Goal: Information Seeking & Learning: Learn about a topic

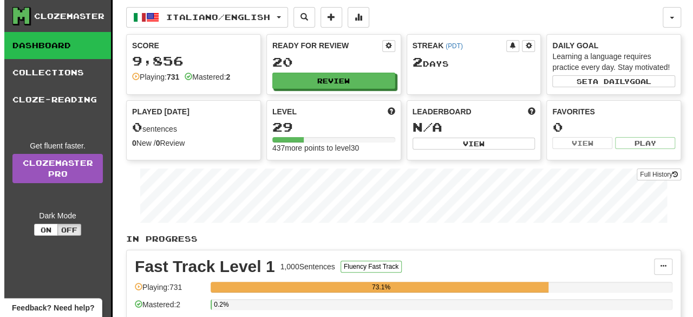
scroll to position [277, 0]
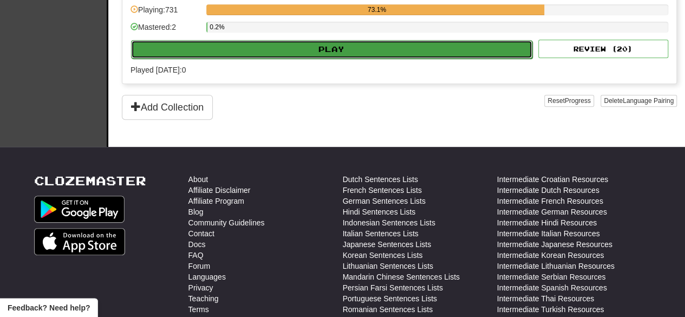
click at [342, 40] on button "Play" at bounding box center [331, 49] width 401 height 18
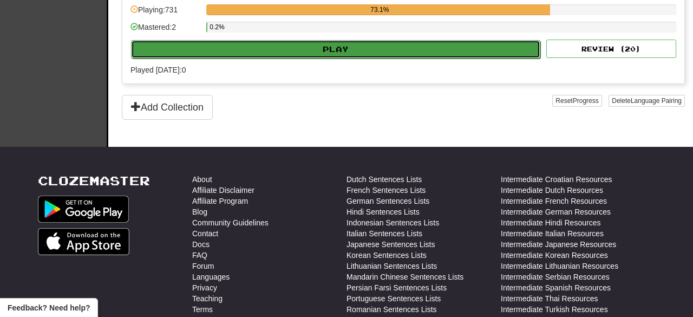
select select "**"
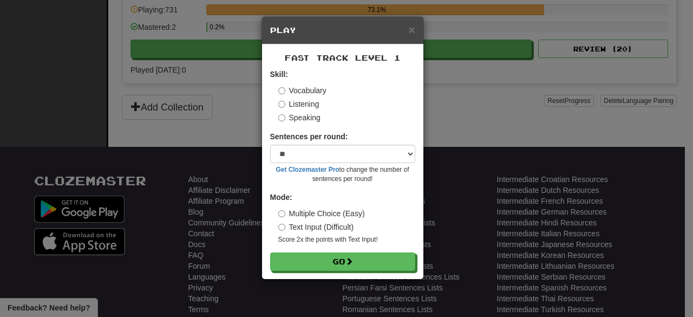
click at [312, 119] on label "Speaking" at bounding box center [299, 117] width 42 height 11
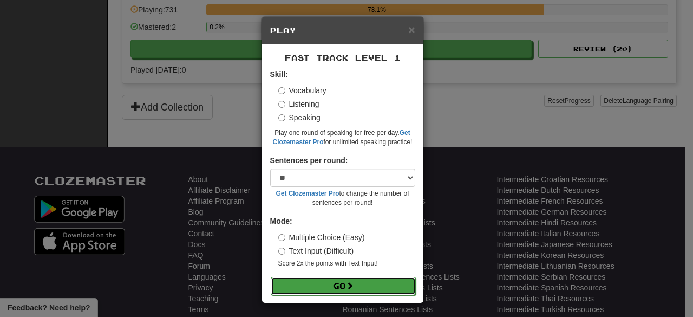
click at [334, 284] on button "Go" at bounding box center [343, 286] width 145 height 18
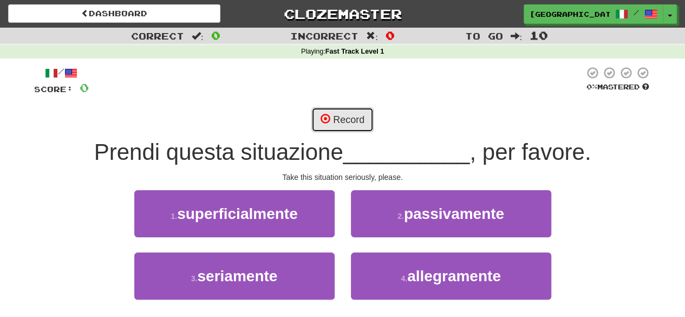
click at [348, 112] on button "Record" at bounding box center [342, 119] width 62 height 25
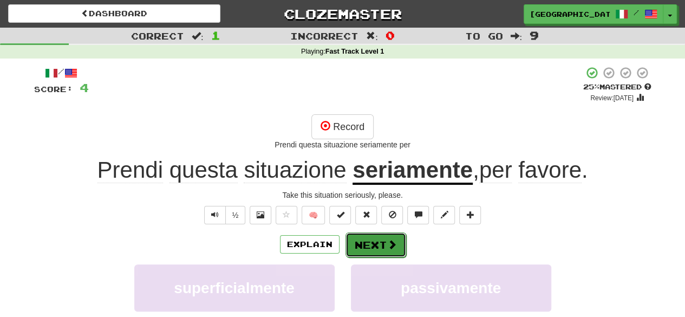
click at [376, 243] on button "Next" at bounding box center [376, 244] width 61 height 25
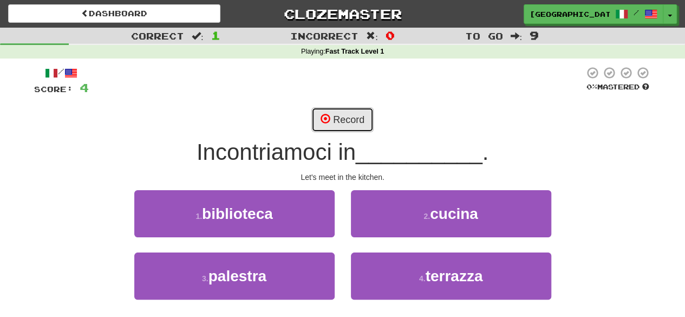
click at [339, 121] on button "Record" at bounding box center [342, 119] width 62 height 25
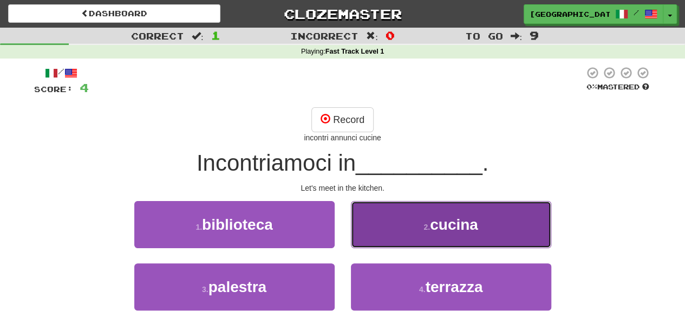
click at [415, 222] on button "2 . cucina" at bounding box center [451, 224] width 200 height 47
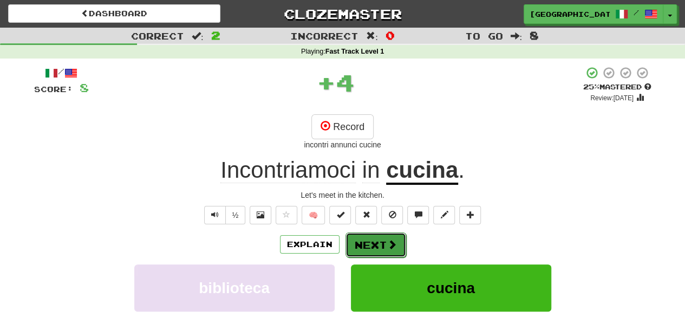
click at [363, 240] on button "Next" at bounding box center [376, 244] width 61 height 25
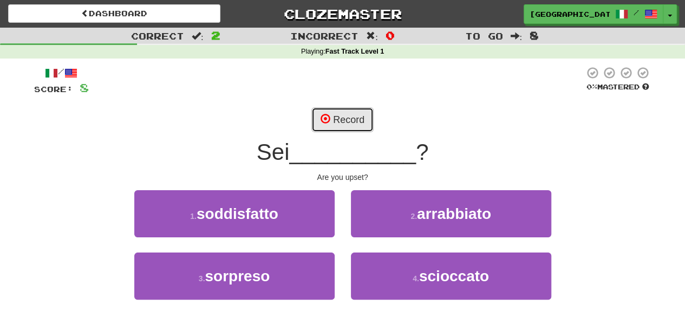
click at [334, 118] on button "Record" at bounding box center [342, 119] width 62 height 25
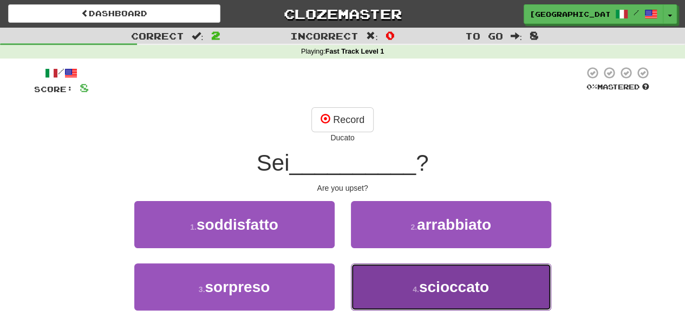
click at [442, 282] on span "scioccato" at bounding box center [454, 286] width 70 height 17
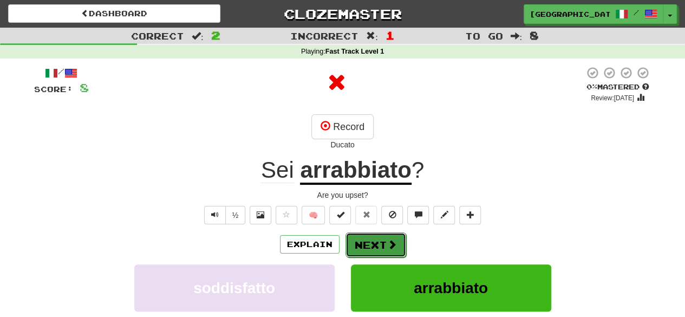
click at [392, 237] on button "Next" at bounding box center [376, 244] width 61 height 25
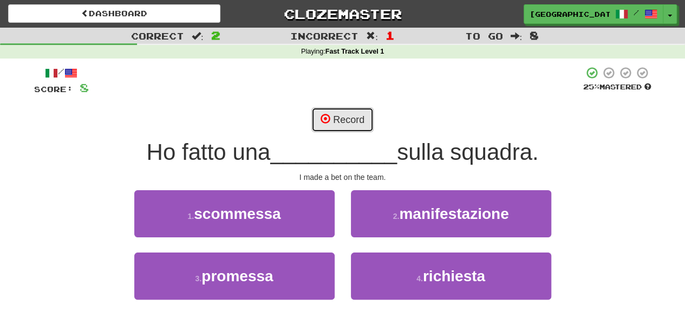
click at [351, 118] on button "Record" at bounding box center [342, 119] width 62 height 25
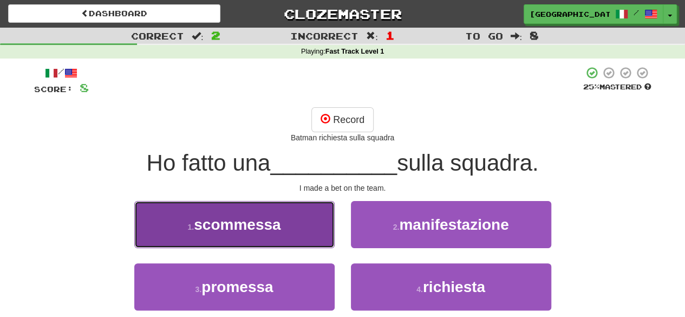
click at [283, 218] on button "1 . [GEOGRAPHIC_DATA]" at bounding box center [234, 224] width 200 height 47
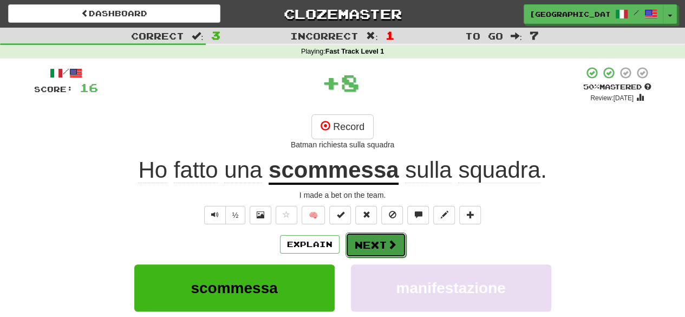
click at [393, 234] on button "Next" at bounding box center [376, 244] width 61 height 25
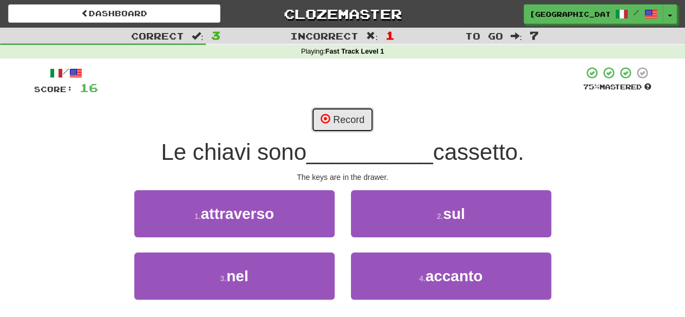
click at [355, 124] on button "Record" at bounding box center [342, 119] width 62 height 25
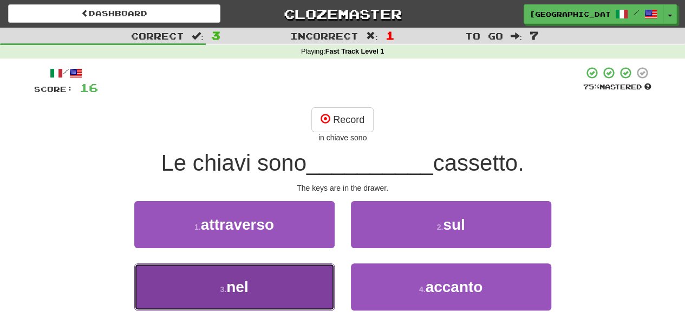
click at [273, 275] on button "3 . nel" at bounding box center [234, 286] width 200 height 47
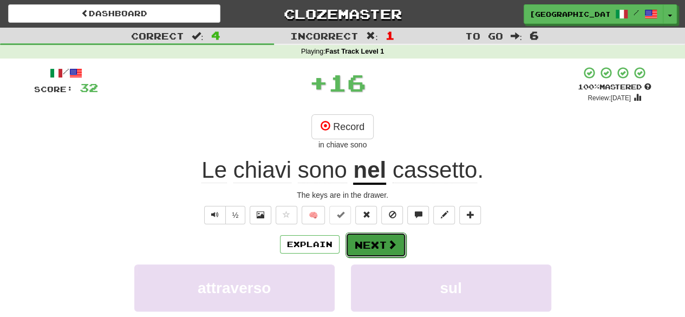
click at [389, 242] on span at bounding box center [392, 244] width 10 height 10
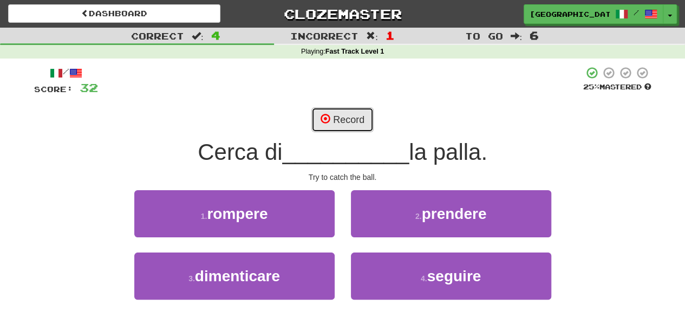
click at [345, 115] on button "Record" at bounding box center [342, 119] width 62 height 25
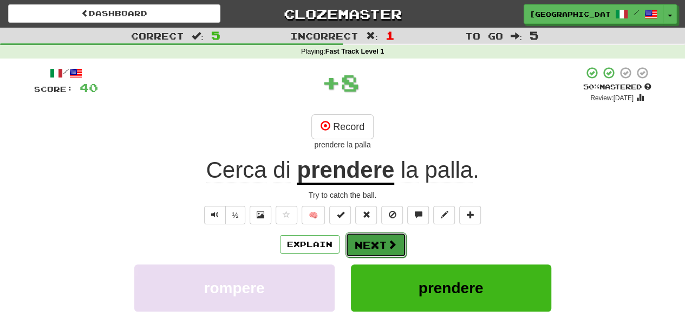
click at [376, 241] on button "Next" at bounding box center [376, 244] width 61 height 25
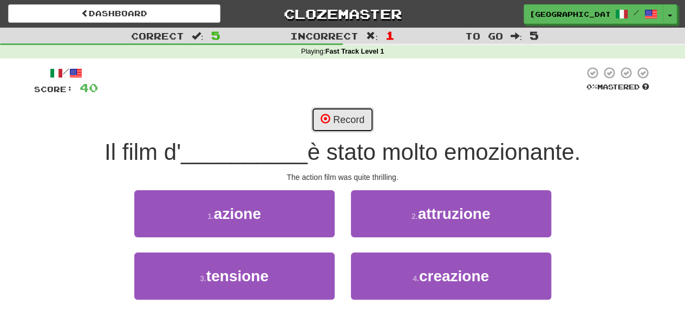
click at [337, 123] on button "Record" at bounding box center [342, 119] width 62 height 25
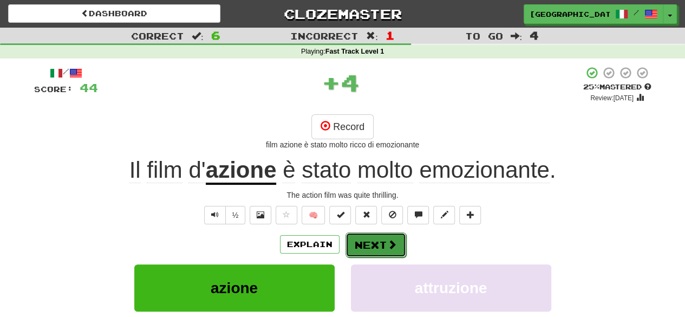
click at [380, 244] on button "Next" at bounding box center [376, 244] width 61 height 25
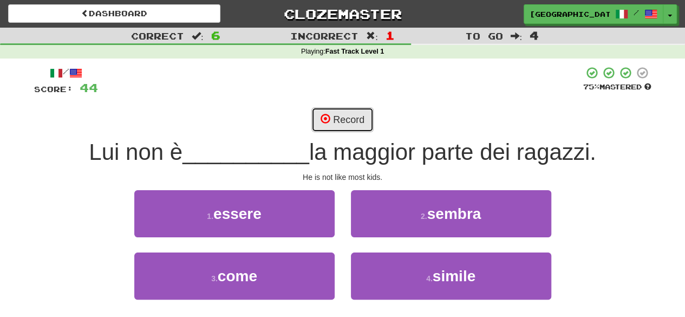
click at [344, 119] on button "Record" at bounding box center [342, 119] width 62 height 25
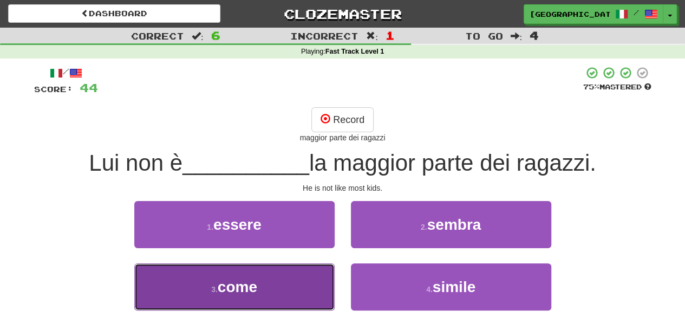
click at [303, 280] on button "3 . come" at bounding box center [234, 286] width 200 height 47
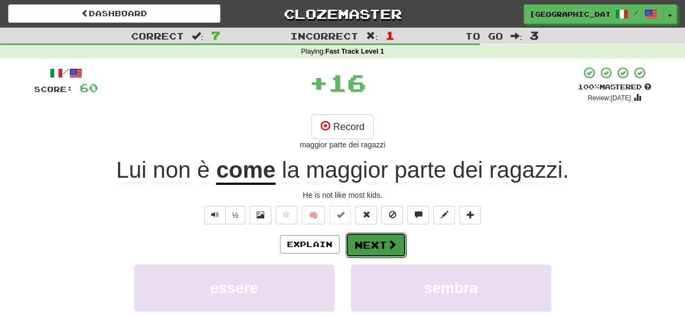
click at [373, 244] on button "Next" at bounding box center [376, 244] width 61 height 25
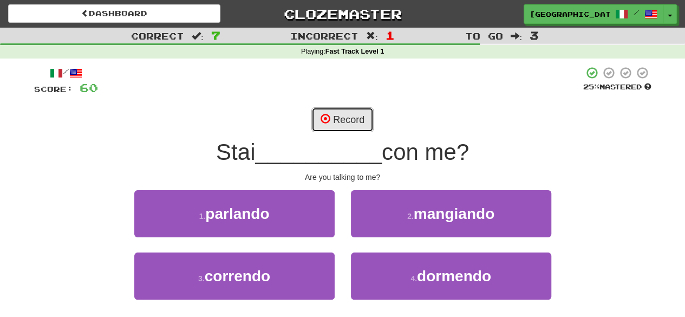
click at [326, 114] on span at bounding box center [326, 119] width 10 height 10
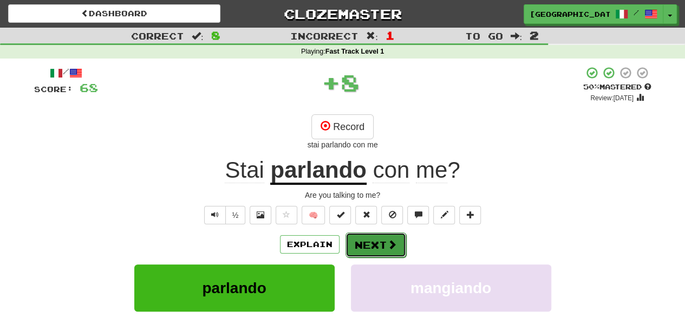
click at [389, 244] on span at bounding box center [392, 244] width 10 height 10
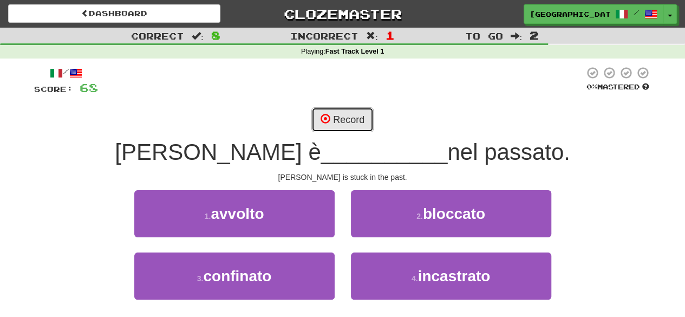
click at [336, 113] on button "Record" at bounding box center [342, 119] width 62 height 25
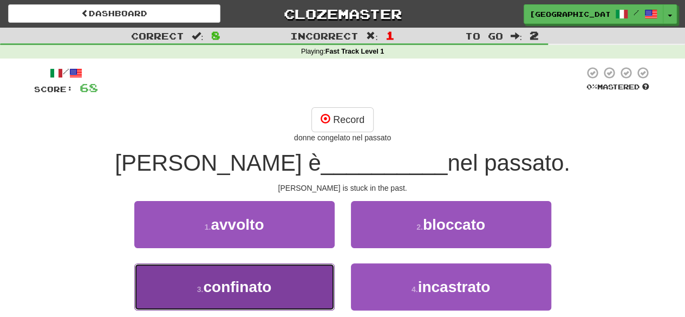
click at [282, 282] on button "3 . confinato" at bounding box center [234, 286] width 200 height 47
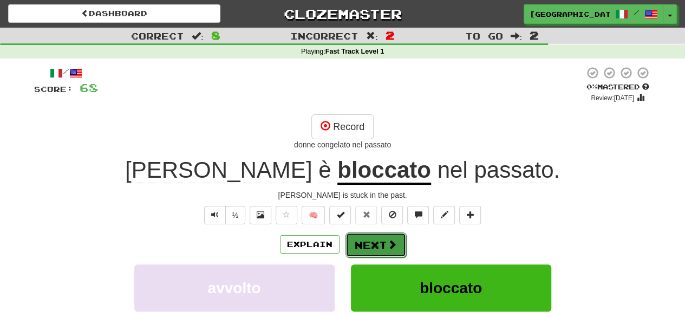
click at [386, 237] on button "Next" at bounding box center [376, 244] width 61 height 25
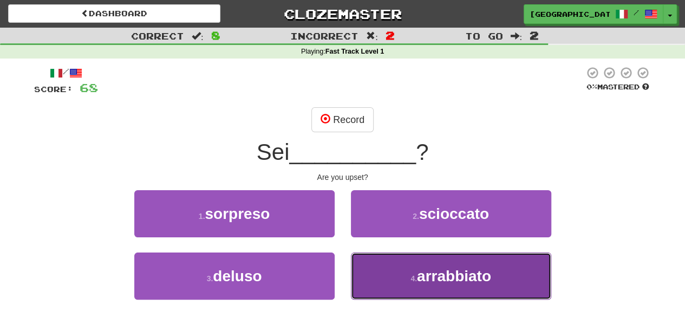
click at [400, 270] on button "4 . [GEOGRAPHIC_DATA]" at bounding box center [451, 275] width 200 height 47
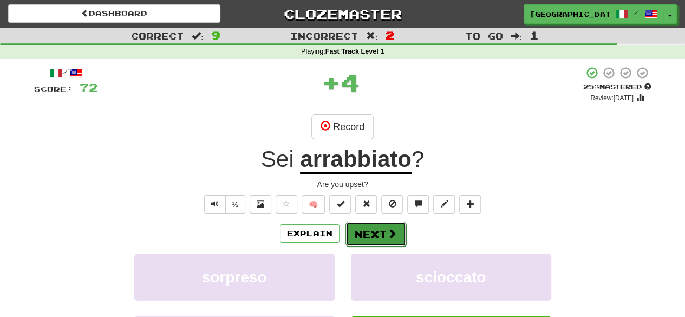
click at [379, 230] on button "Next" at bounding box center [376, 234] width 61 height 25
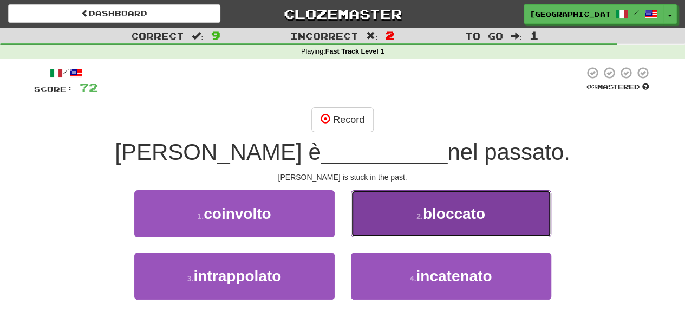
click at [394, 211] on button "2 . bloccato" at bounding box center [451, 213] width 200 height 47
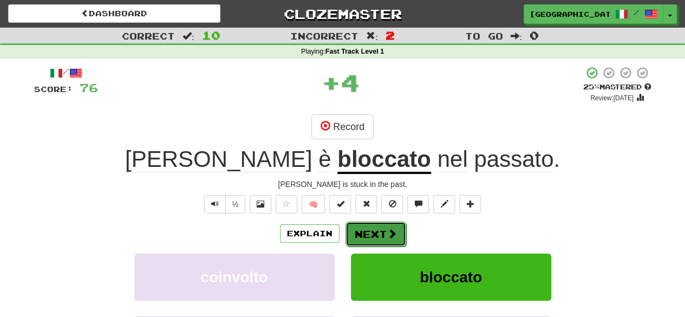
click at [373, 226] on button "Next" at bounding box center [376, 234] width 61 height 25
